Goal: Task Accomplishment & Management: Complete application form

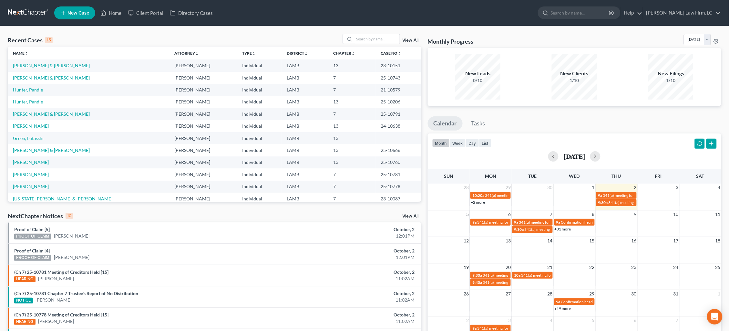
click at [83, 13] on span "New Case" at bounding box center [78, 13] width 22 height 5
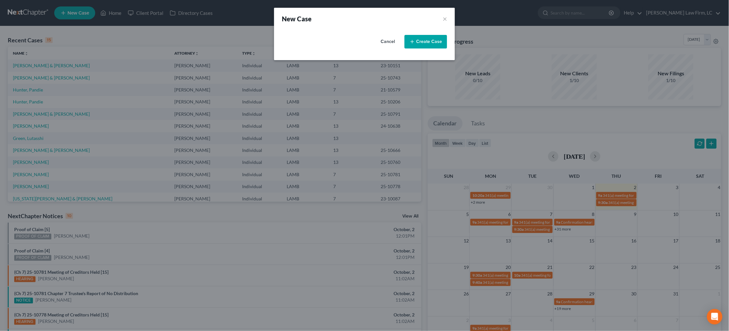
select select "35"
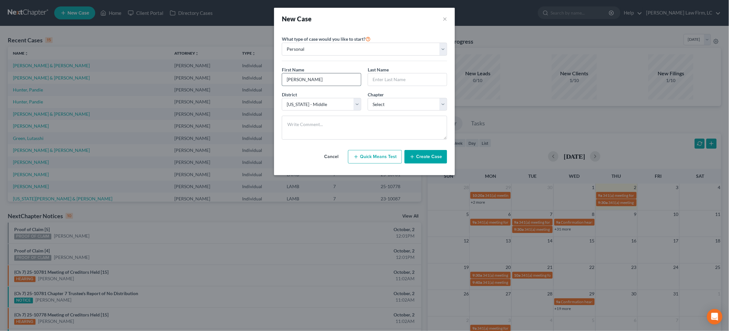
type input "[PERSON_NAME]"
select select "3"
click at [335, 126] on textarea at bounding box center [364, 128] width 165 height 24
type textarea "[PERSON_NAME] opened file"
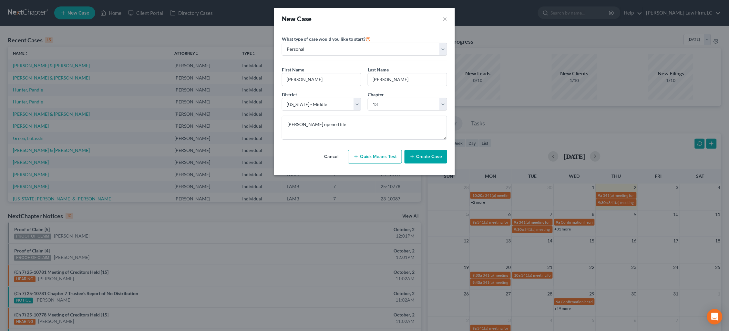
click at [427, 159] on button "Create Case" at bounding box center [426, 157] width 43 height 14
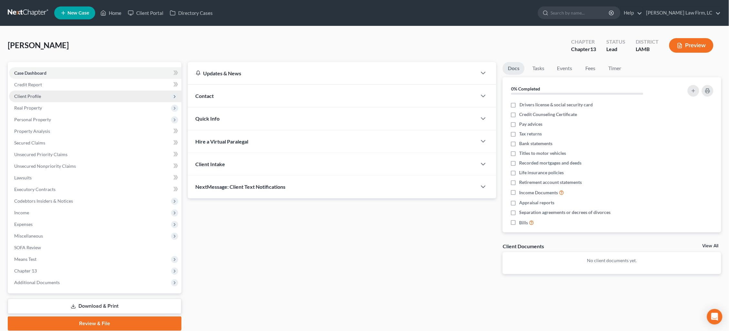
click at [94, 95] on span "Client Profile" at bounding box center [95, 96] width 172 height 12
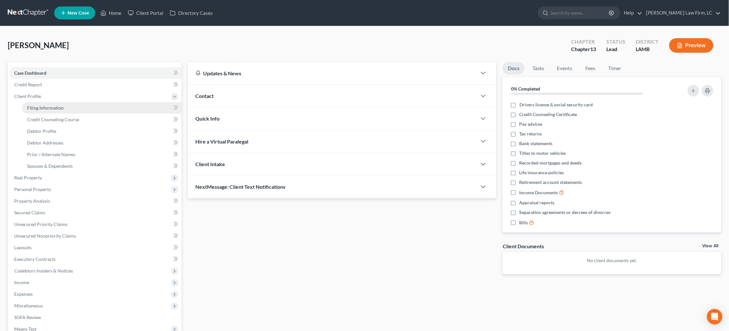
click at [94, 105] on link "Filing Information" at bounding box center [102, 108] width 160 height 12
select select "1"
select select "0"
select select "3"
select select "35"
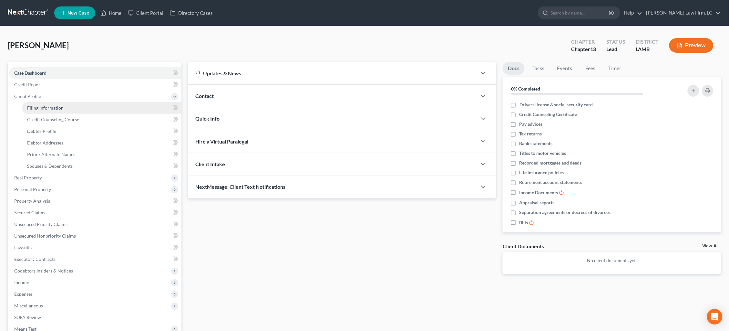
select select "19"
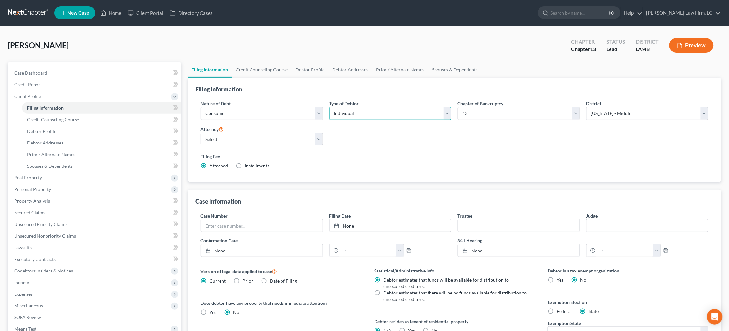
select select "1"
click at [304, 69] on link "Debtor Profile" at bounding box center [310, 69] width 37 height 15
select select "1"
select select "0"
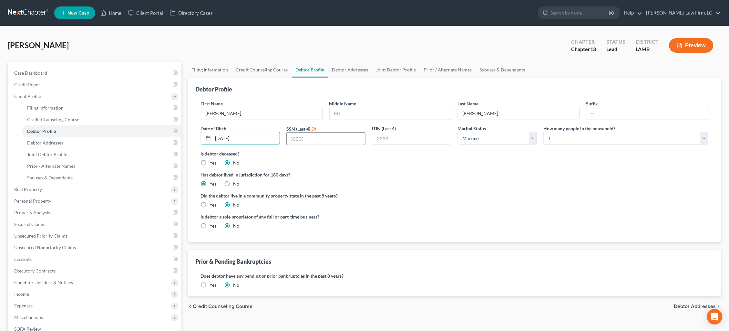
type input "[DATE]"
click at [353, 139] on input "text" at bounding box center [326, 138] width 78 height 12
type input "5664"
select select "3"
click at [520, 168] on ng-include "First Name [PERSON_NAME] Middle Name Last Name [PERSON_NAME] Date of Birth [DEM…" at bounding box center [455, 167] width 508 height 134
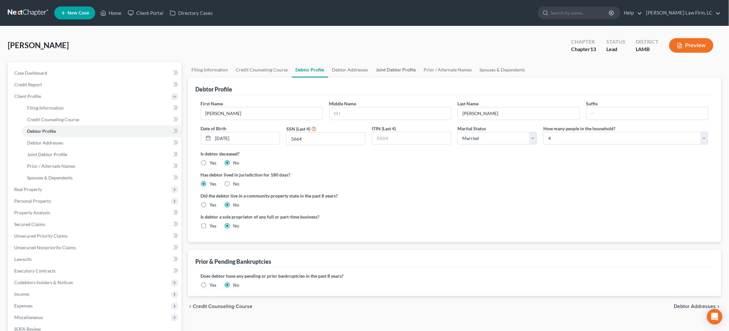
click at [396, 72] on link "Joint Debtor Profile" at bounding box center [396, 69] width 48 height 15
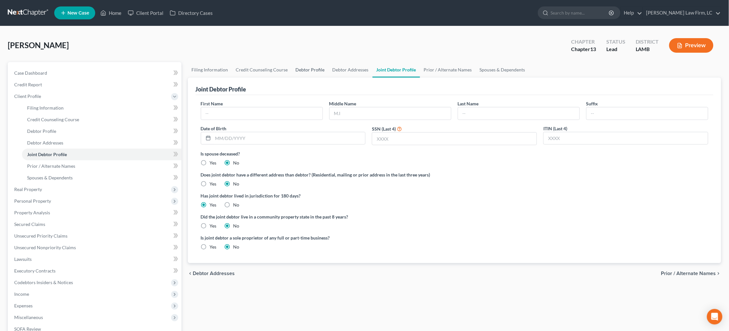
click at [304, 67] on link "Debtor Profile" at bounding box center [310, 69] width 37 height 15
select select "1"
select select "3"
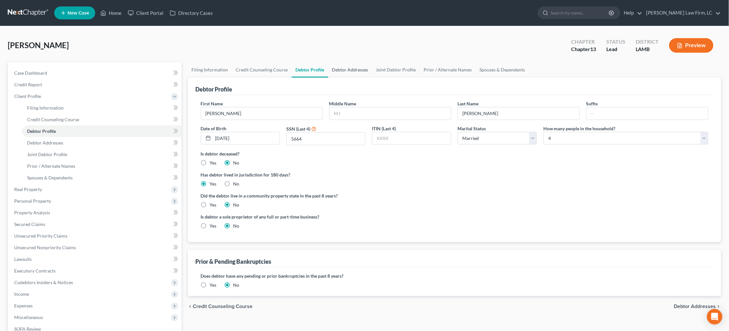
click at [359, 70] on link "Debtor Addresses" at bounding box center [350, 69] width 44 height 15
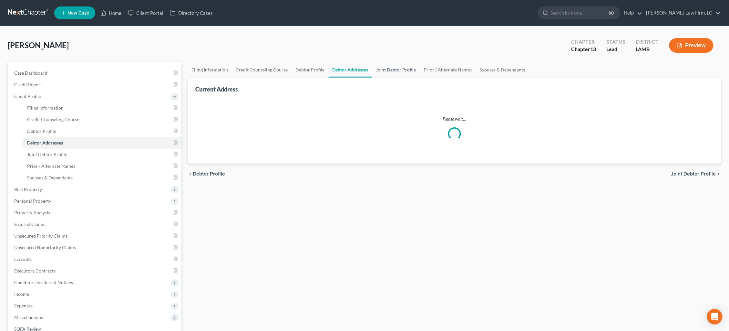
select select "0"
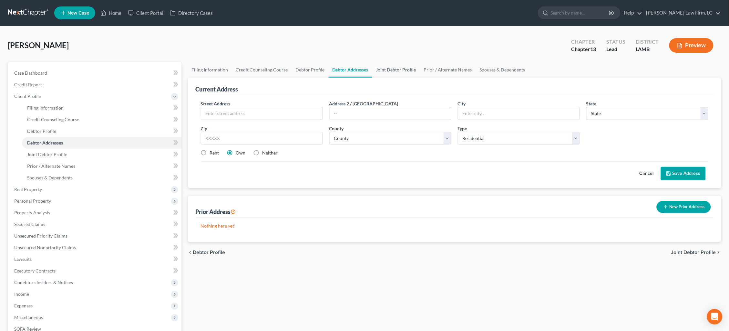
click at [387, 67] on link "Joint Debtor Profile" at bounding box center [396, 69] width 48 height 15
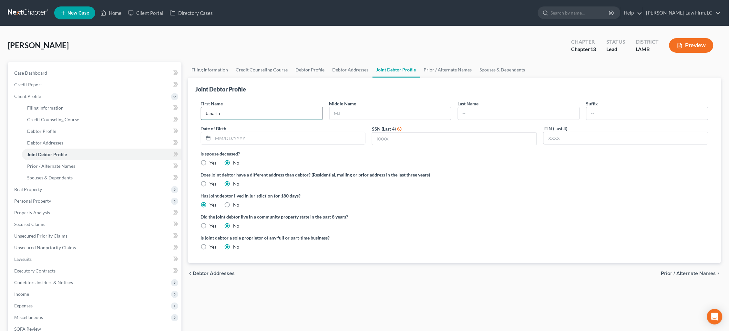
type input "Janaria"
type input "[PERSON_NAME]"
type input "[DATE]"
click at [406, 141] on input "text" at bounding box center [454, 138] width 164 height 12
type input "5555"
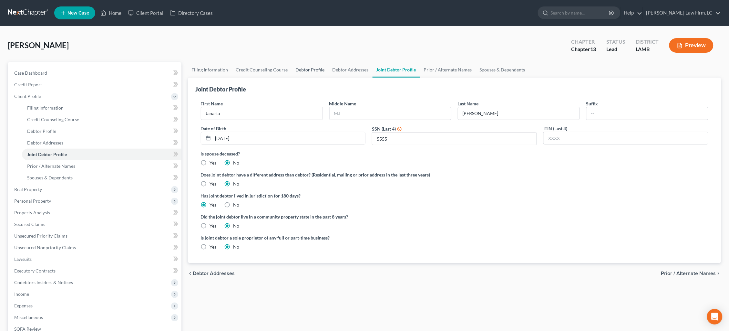
click at [297, 72] on link "Debtor Profile" at bounding box center [310, 69] width 37 height 15
select select "1"
select select "3"
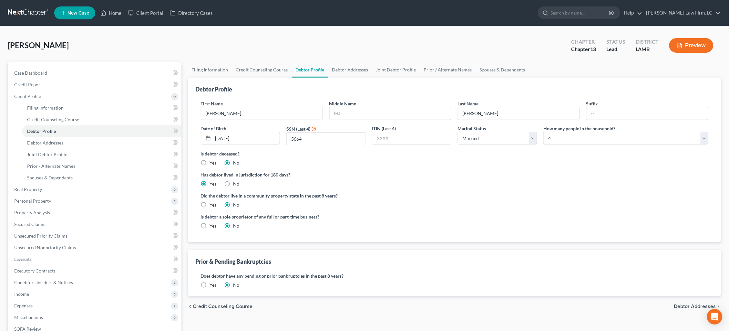
drag, startPoint x: 257, startPoint y: 137, endPoint x: 194, endPoint y: 135, distance: 62.7
type input "[DATE]"
click at [357, 72] on link "Debtor Addresses" at bounding box center [350, 69] width 44 height 15
select select "0"
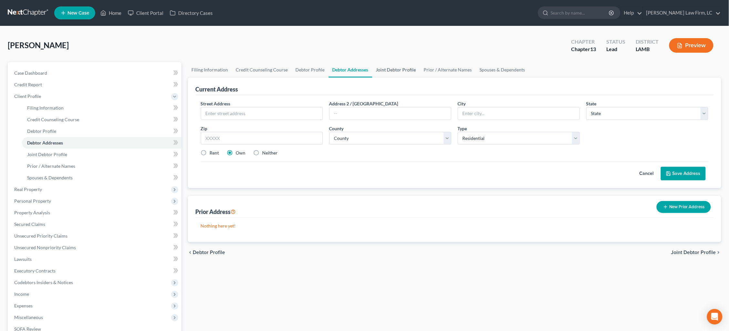
click at [388, 74] on link "Joint Debtor Profile" at bounding box center [396, 69] width 48 height 15
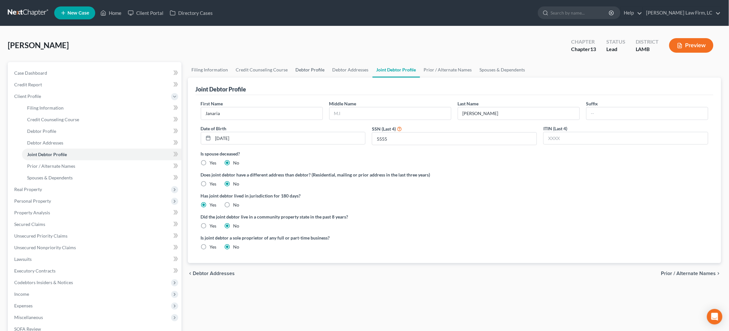
click at [308, 68] on link "Debtor Profile" at bounding box center [310, 69] width 37 height 15
select select "1"
select select "3"
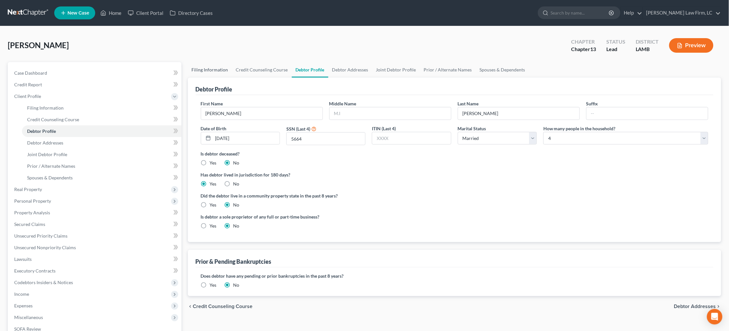
click at [215, 77] on link "Filing Information" at bounding box center [210, 69] width 44 height 15
select select "1"
select select "3"
select select "35"
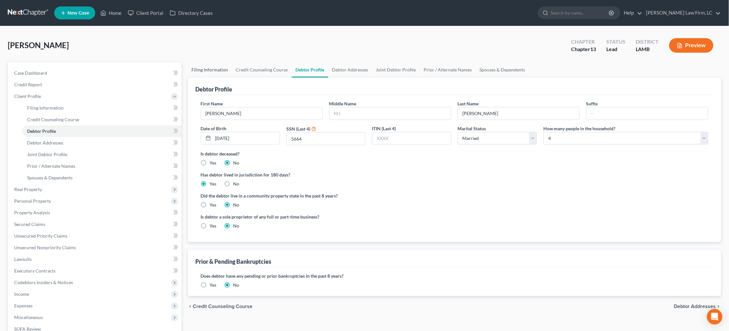
select select "19"
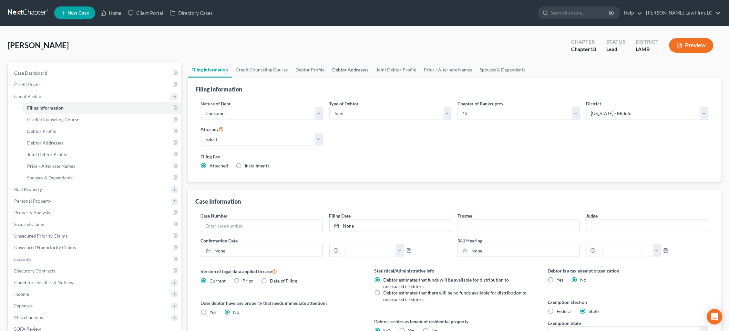
click at [350, 68] on link "Debtor Addresses" at bounding box center [351, 69] width 44 height 15
select select "0"
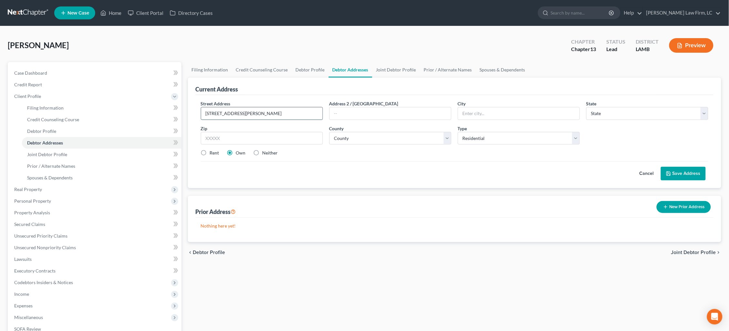
type input "[STREET_ADDRESS][PERSON_NAME]"
type input "Baton Rouge"
select select "19"
type input "70807"
select select "16"
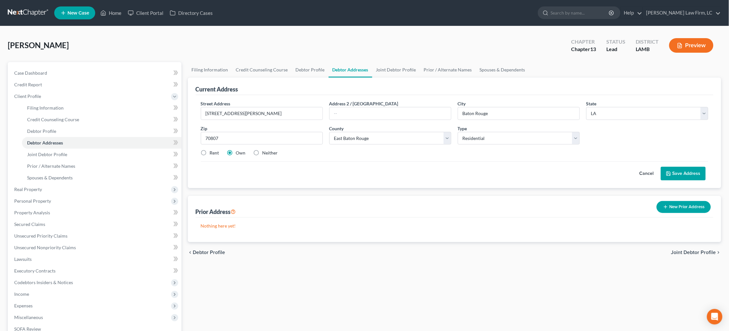
click at [691, 171] on button "Save Address" at bounding box center [683, 174] width 45 height 14
